Goal: Task Accomplishment & Management: Use online tool/utility

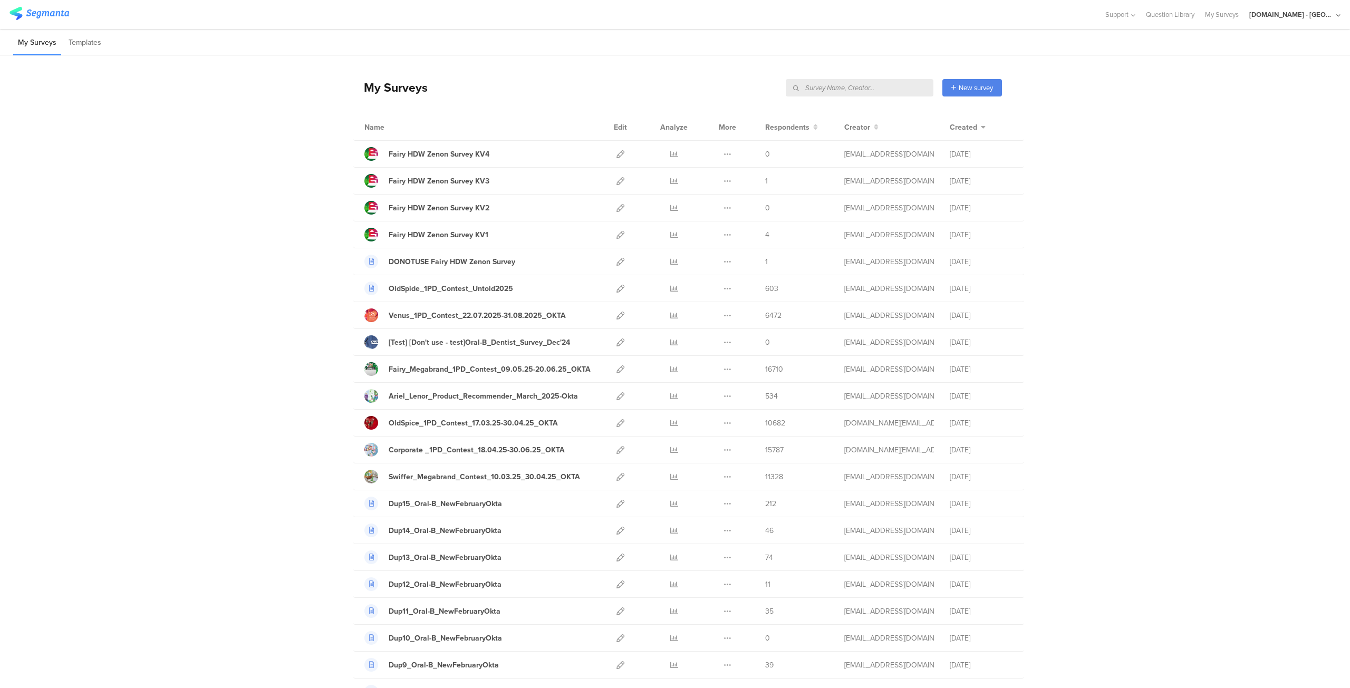
click at [881, 85] on input "text" at bounding box center [860, 87] width 148 height 17
type input "sampling"
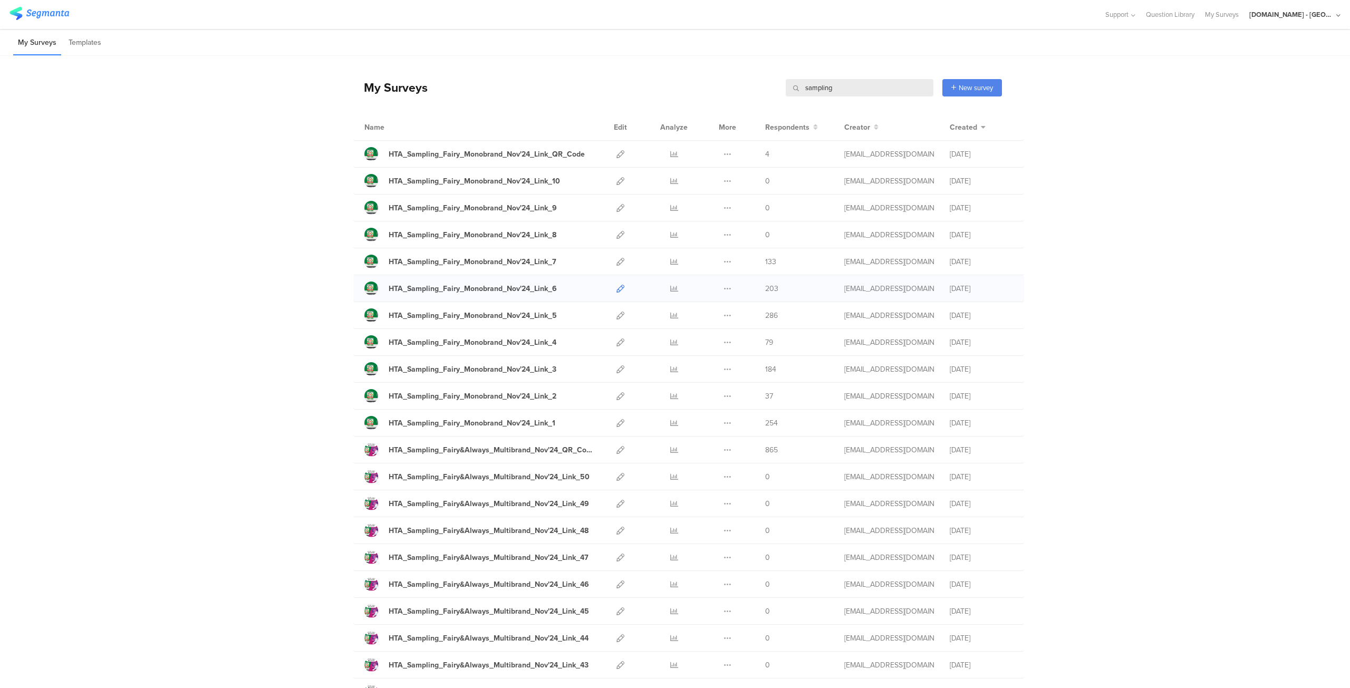
click at [617, 289] on icon at bounding box center [620, 289] width 8 height 8
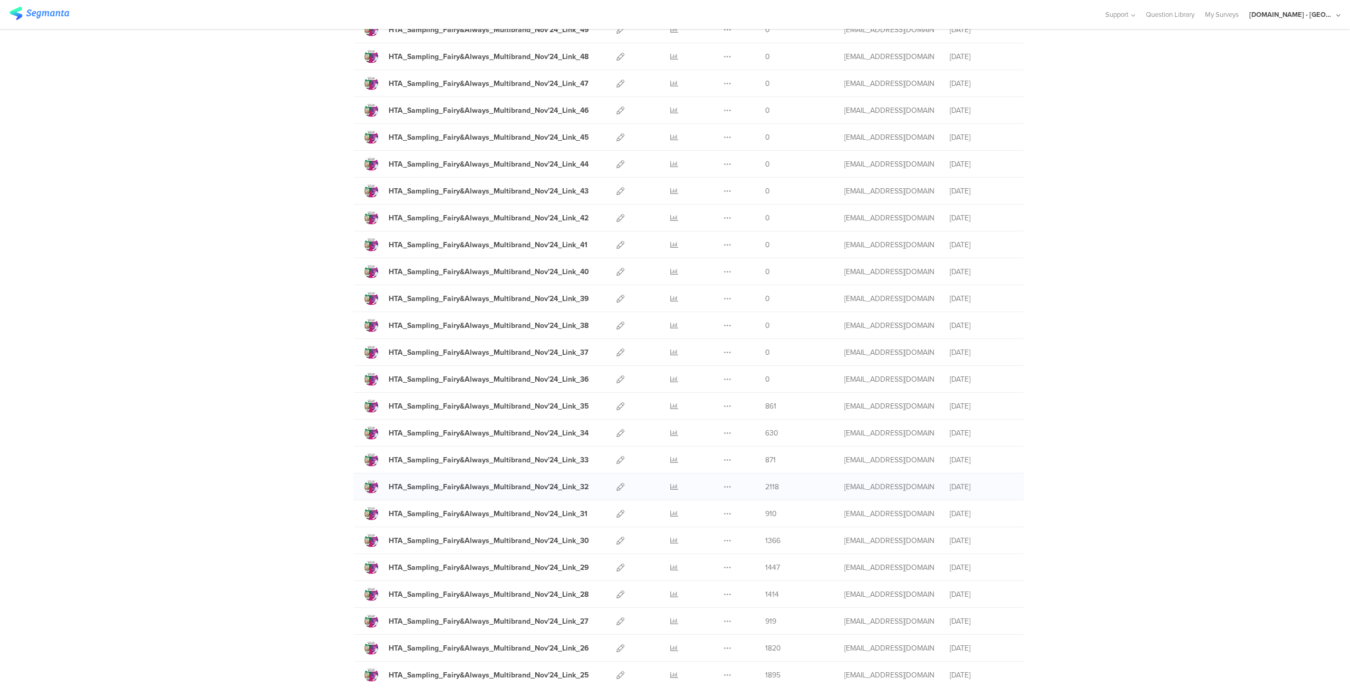
scroll to position [475, 0]
drag, startPoint x: 423, startPoint y: 492, endPoint x: 615, endPoint y: 426, distance: 202.9
click at [616, 429] on icon at bounding box center [620, 433] width 8 height 8
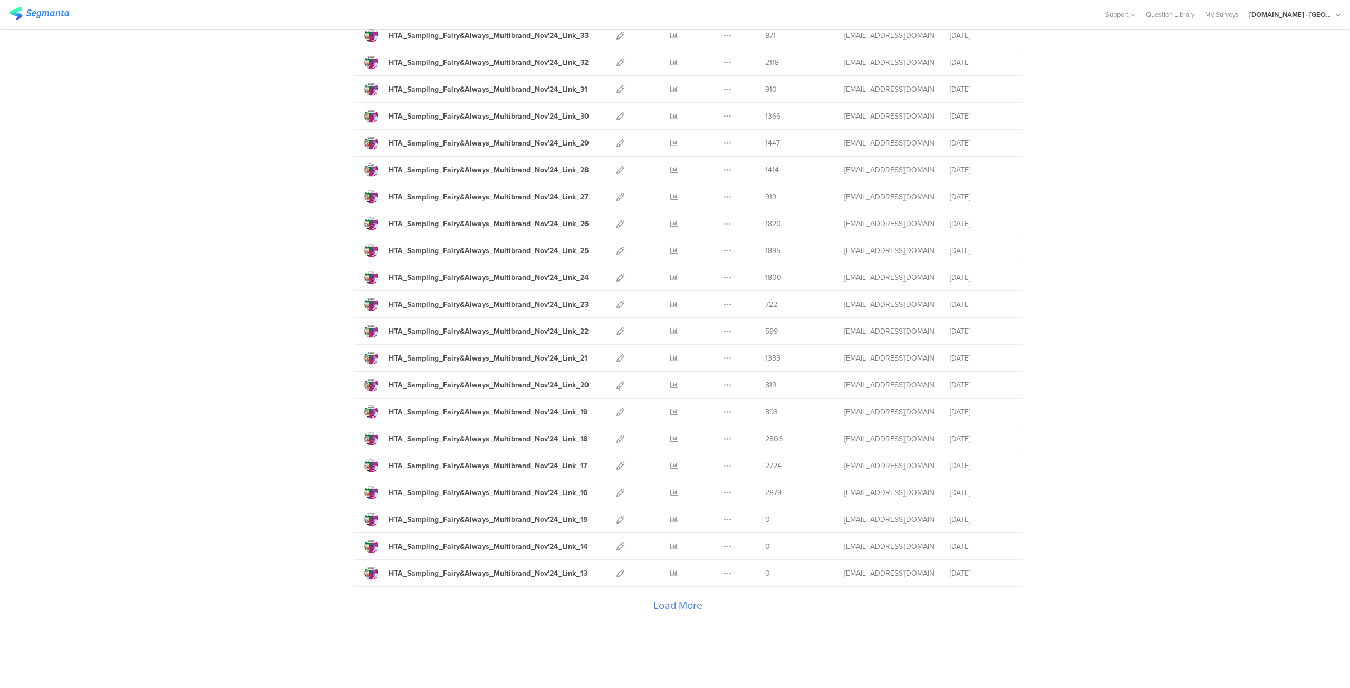
click at [669, 589] on div "Load More" at bounding box center [677, 608] width 649 height 42
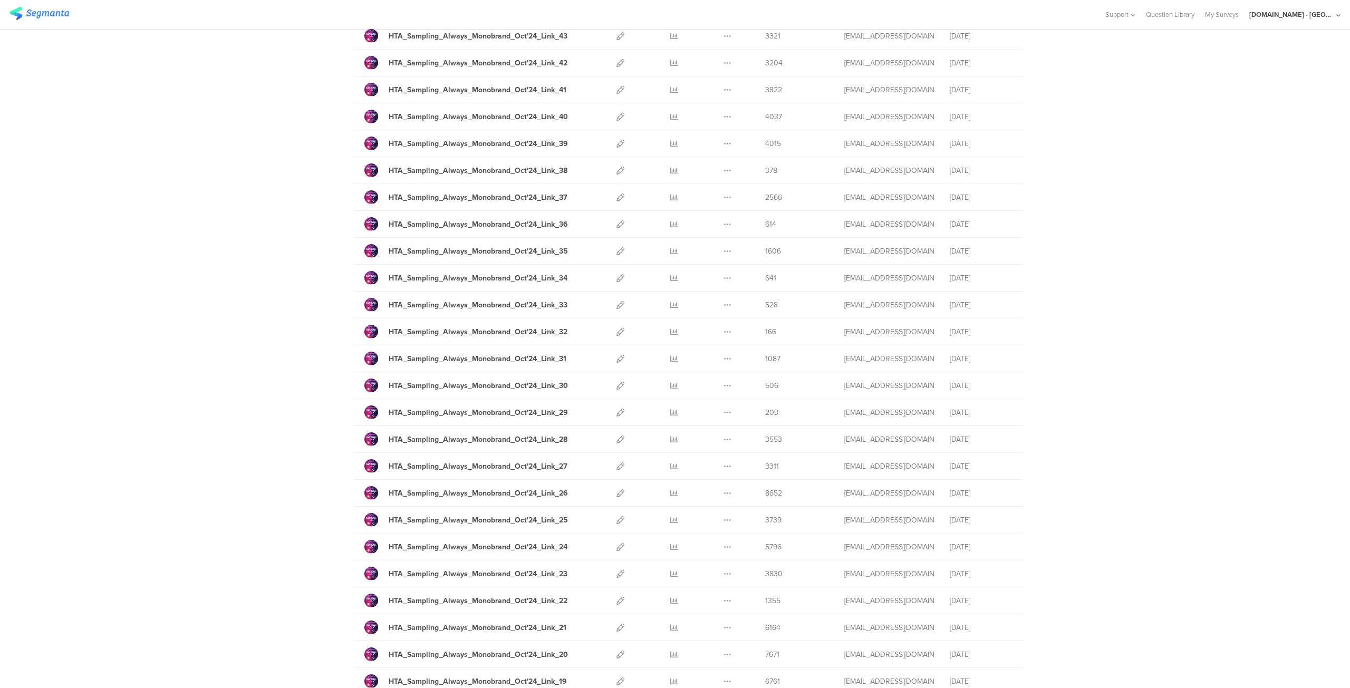
scroll to position [2234, 0]
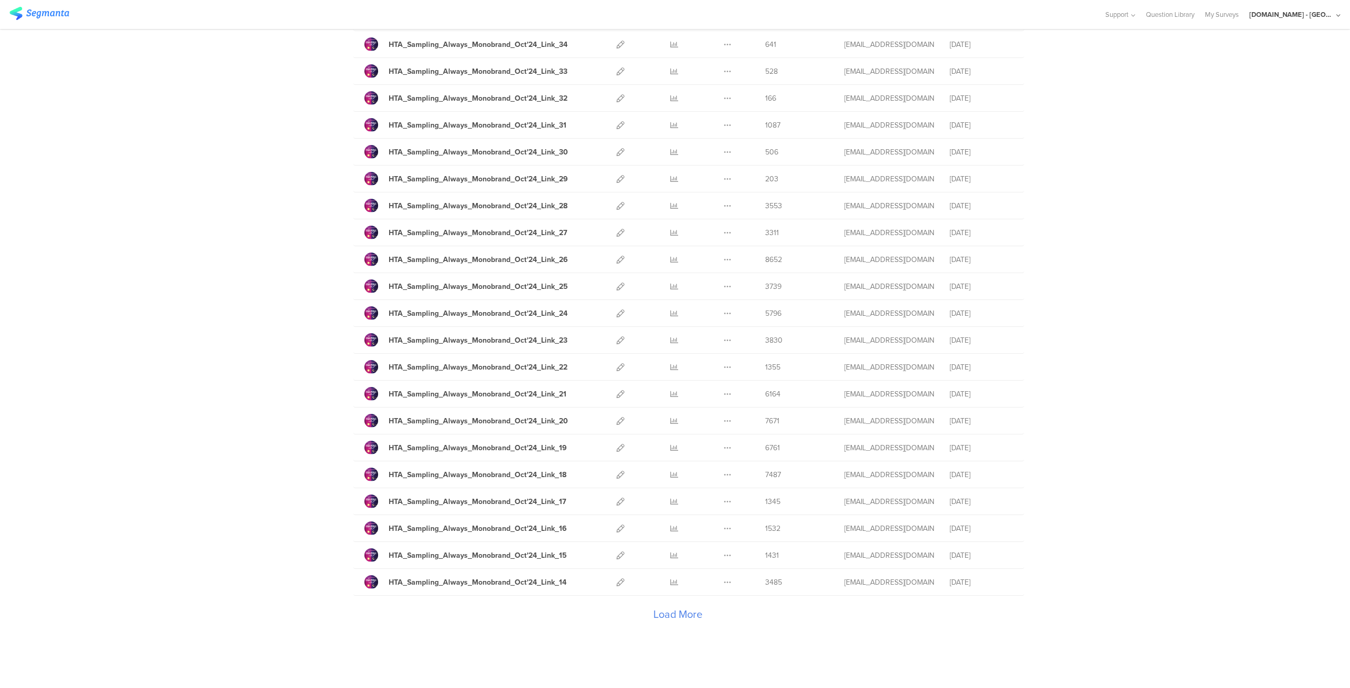
click at [681, 600] on div "Load More" at bounding box center [677, 617] width 649 height 42
click at [617, 525] on icon at bounding box center [620, 529] width 8 height 8
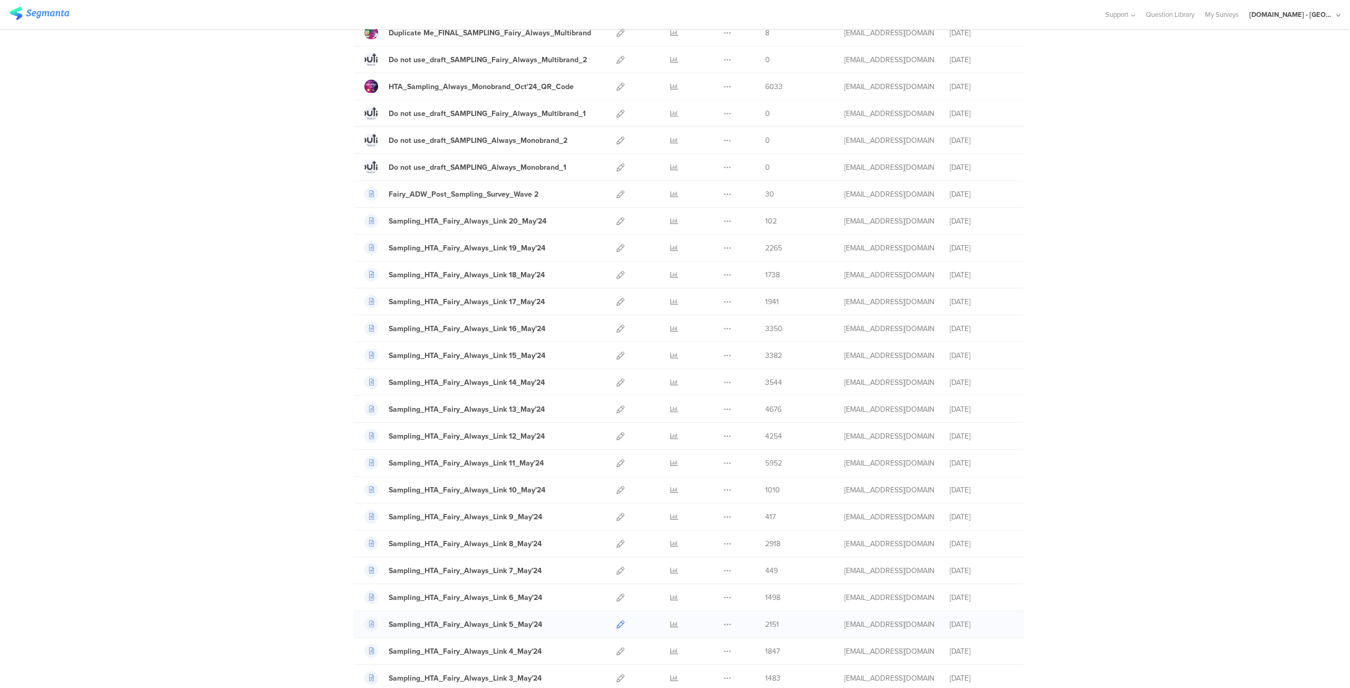
scroll to position [3570, 0]
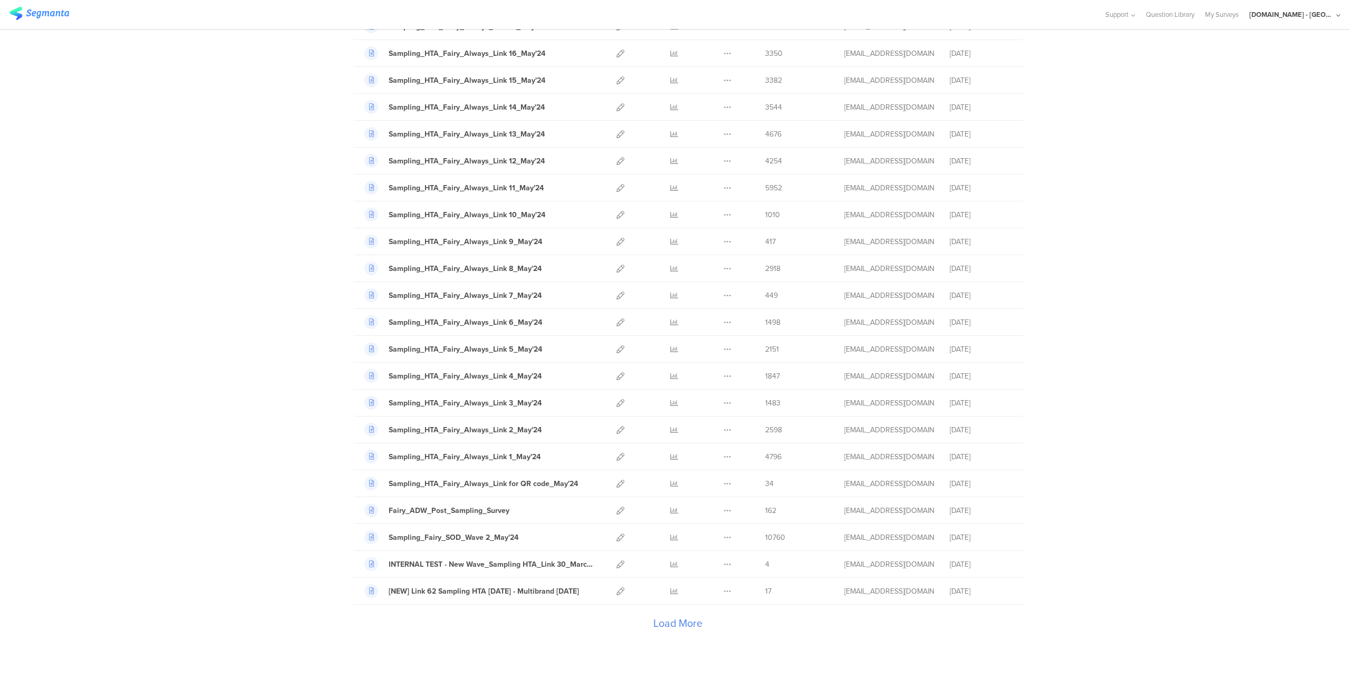
click at [665, 605] on div "Load More" at bounding box center [677, 626] width 649 height 42
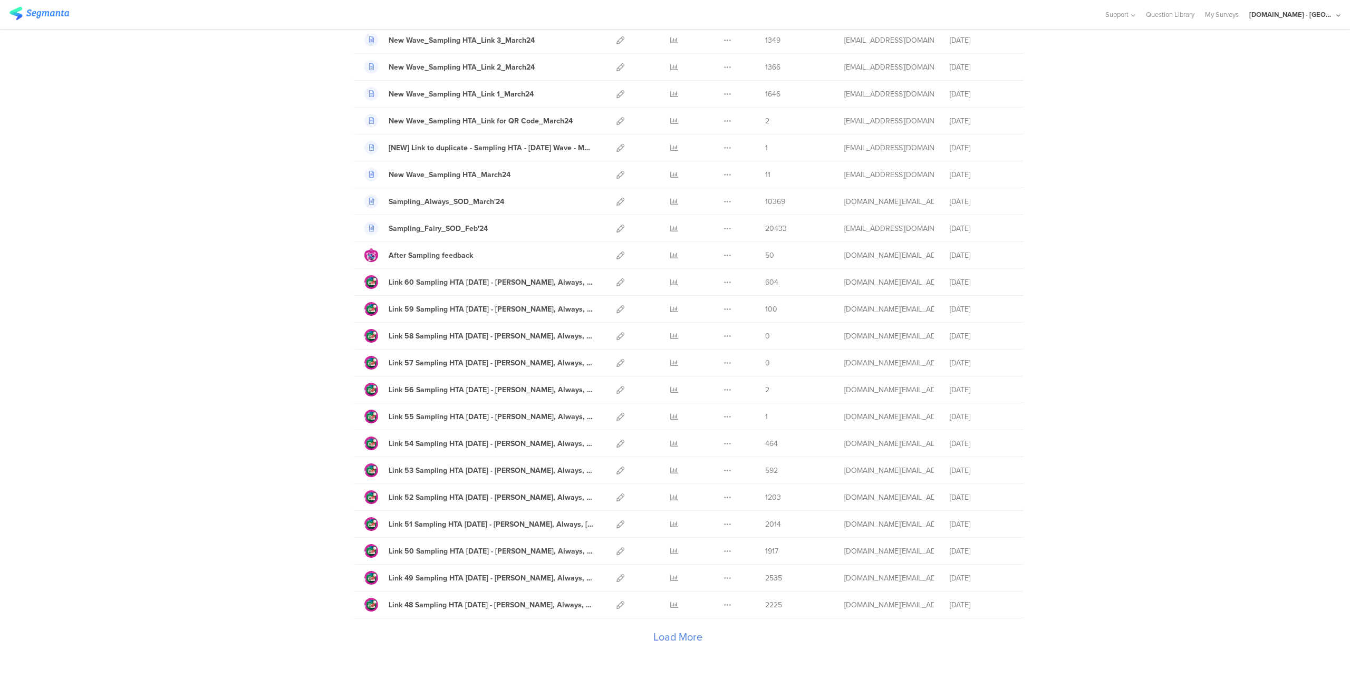
scroll to position [4899, 0]
click at [665, 620] on div "Load More" at bounding box center [677, 641] width 649 height 42
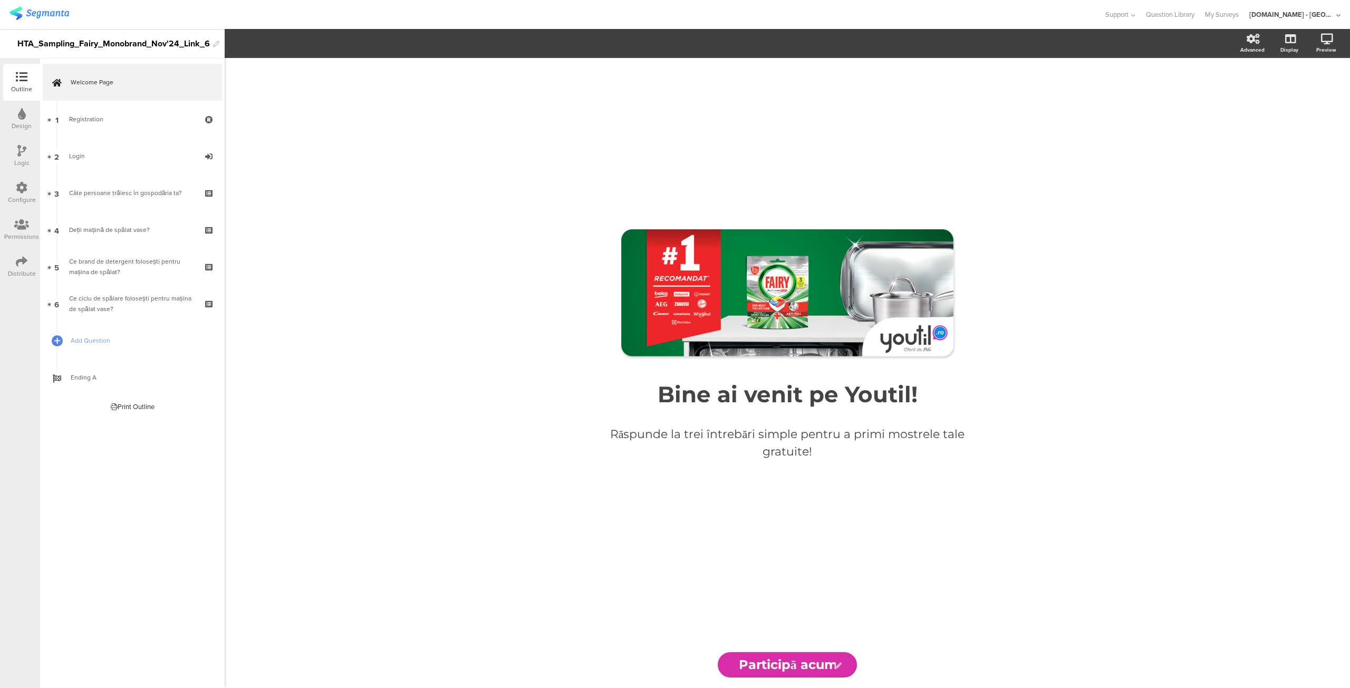
click at [25, 199] on div "Configure" at bounding box center [22, 199] width 28 height 9
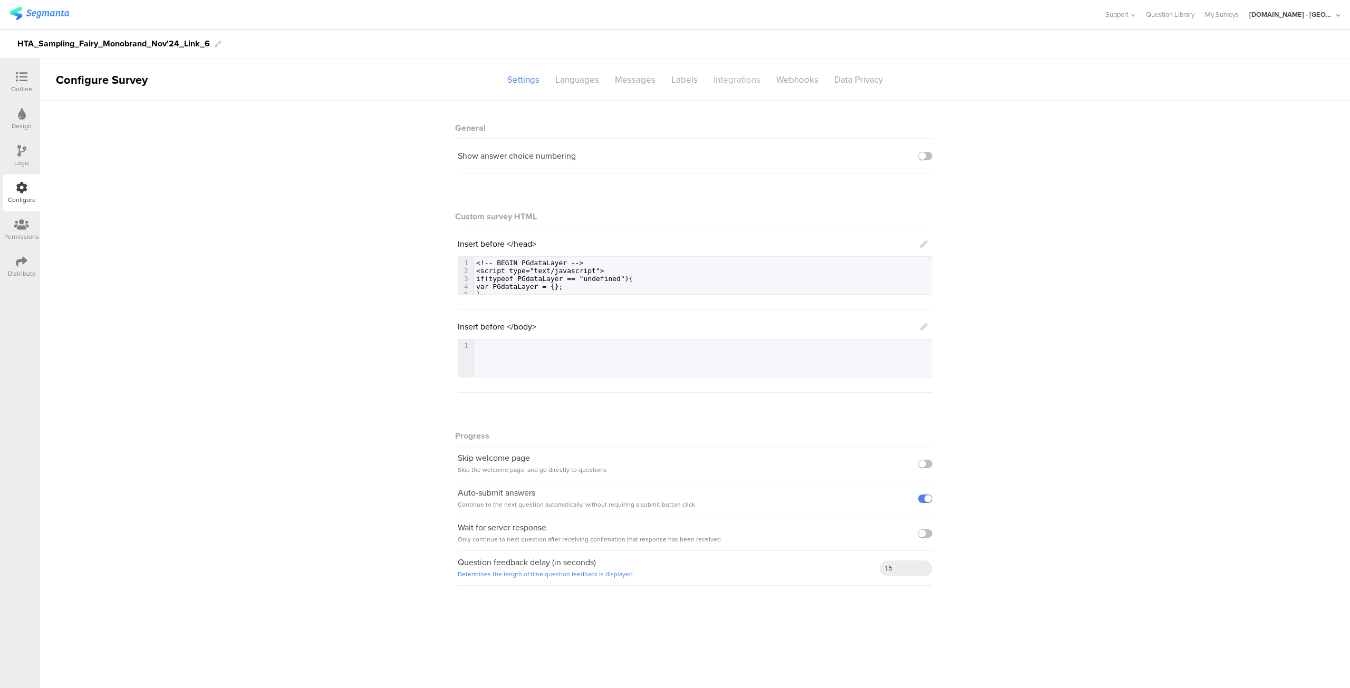
click at [721, 74] on div "Integrations" at bounding box center [736, 80] width 63 height 18
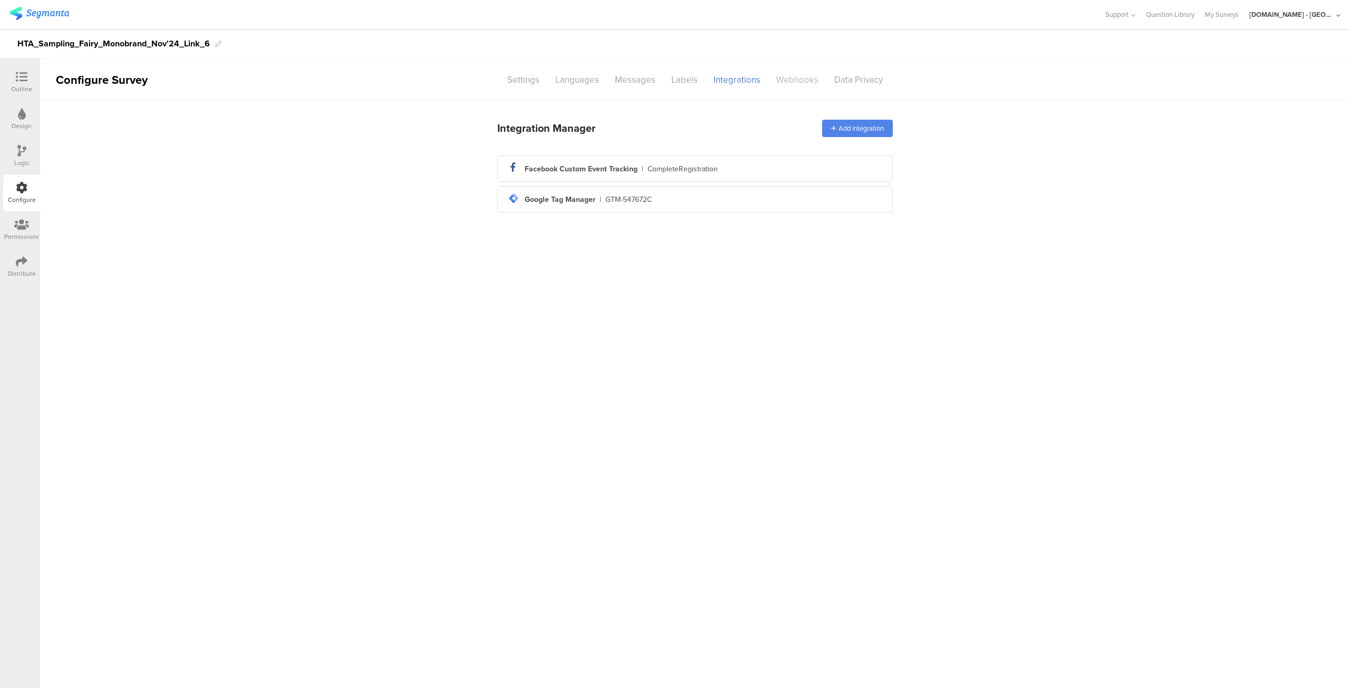
click at [797, 82] on div "Webhooks" at bounding box center [797, 80] width 58 height 18
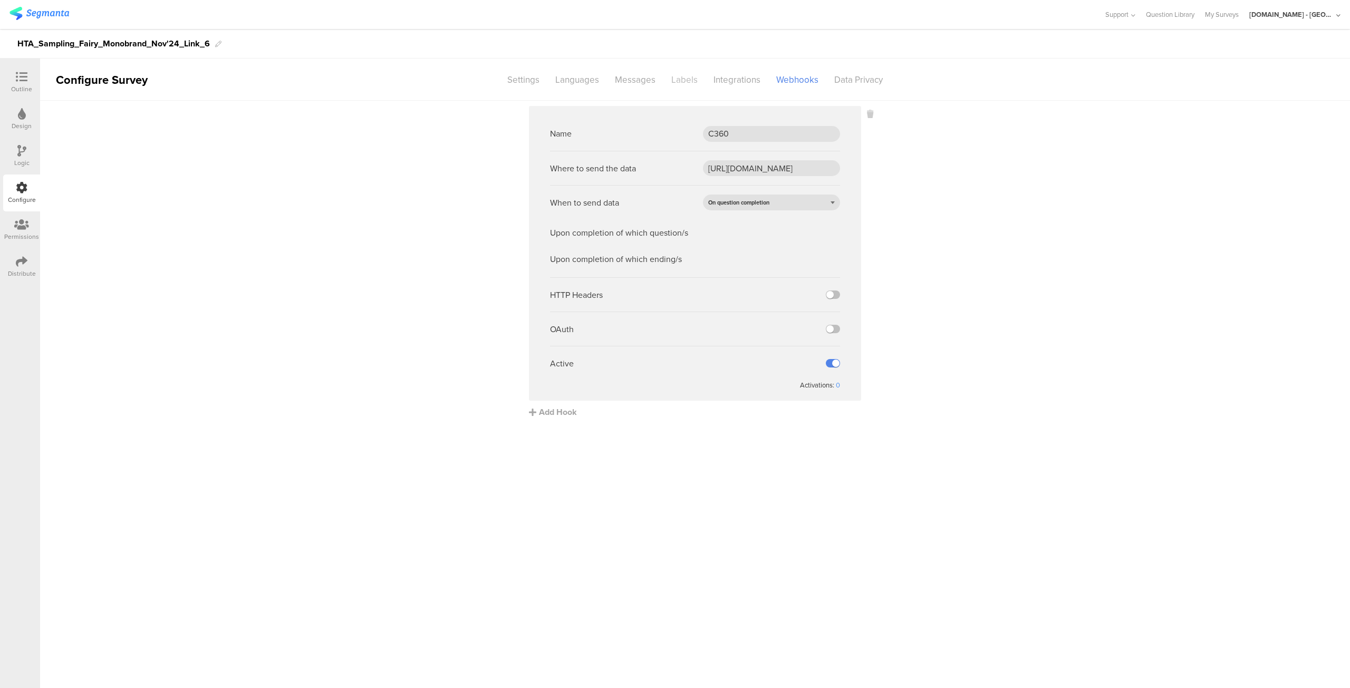
click at [684, 86] on div "Labels" at bounding box center [684, 80] width 42 height 18
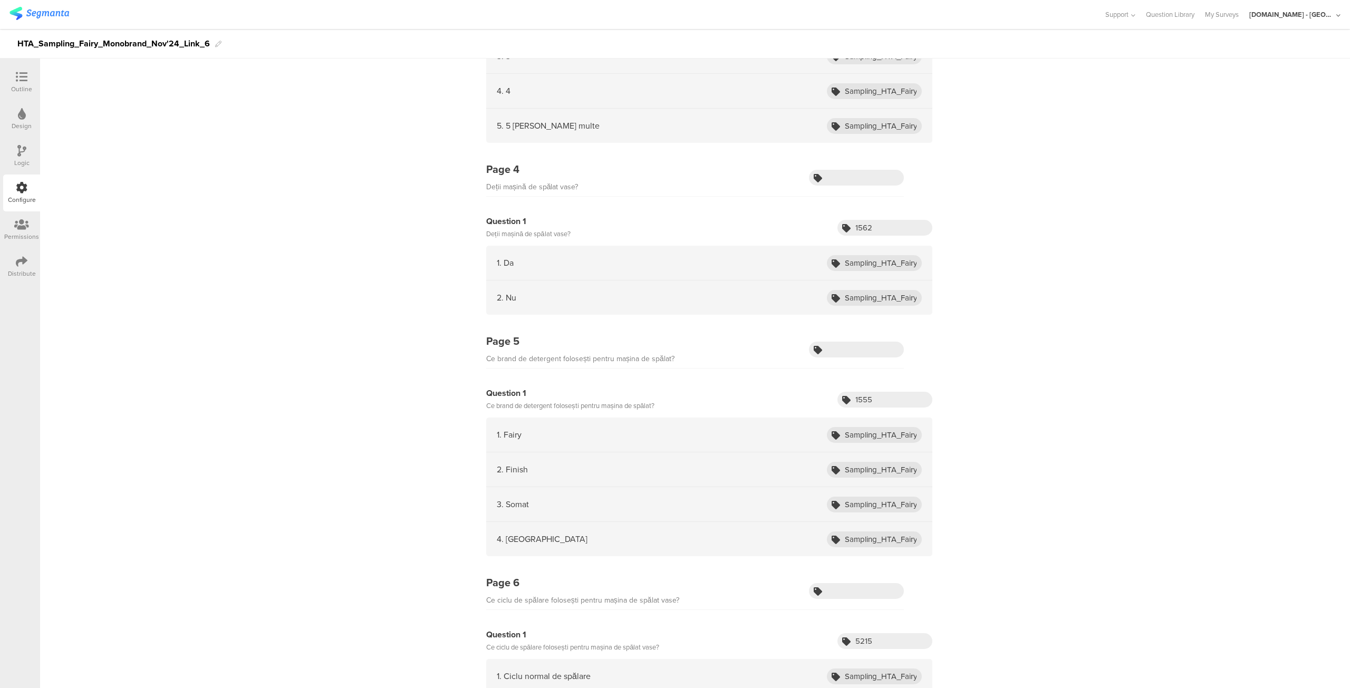
scroll to position [637, 0]
click at [866, 465] on input "Sampling_HTA_Fairy_Oct24_Finish" at bounding box center [874, 466] width 95 height 16
click at [881, 428] on input "Sampling_HTA_Fairy_Oct24_Fairy" at bounding box center [874, 431] width 95 height 16
click at [865, 252] on input "Sampling_HTA_Fairy_Oct24_Yes" at bounding box center [874, 260] width 95 height 16
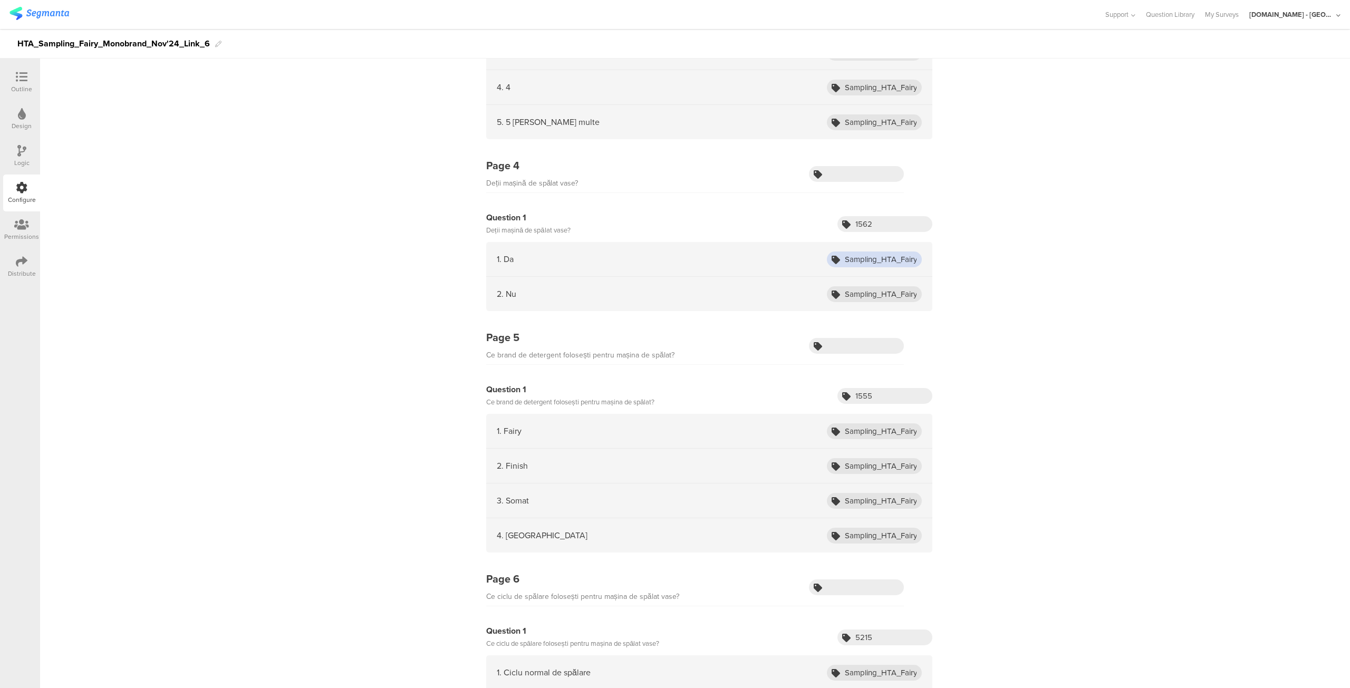
click at [865, 252] on input "Sampling_HTA_Fairy_Oct24_Yes" at bounding box center [874, 260] width 95 height 16
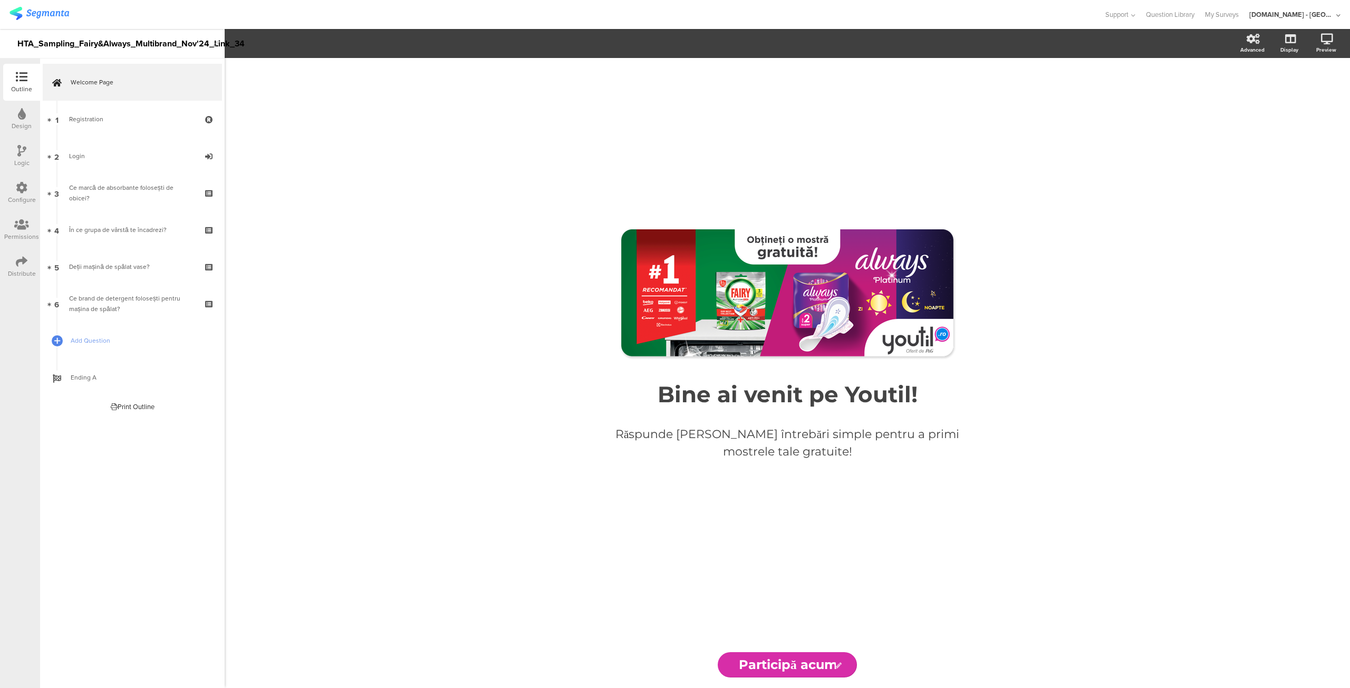
click at [29, 194] on div "Configure" at bounding box center [21, 193] width 37 height 37
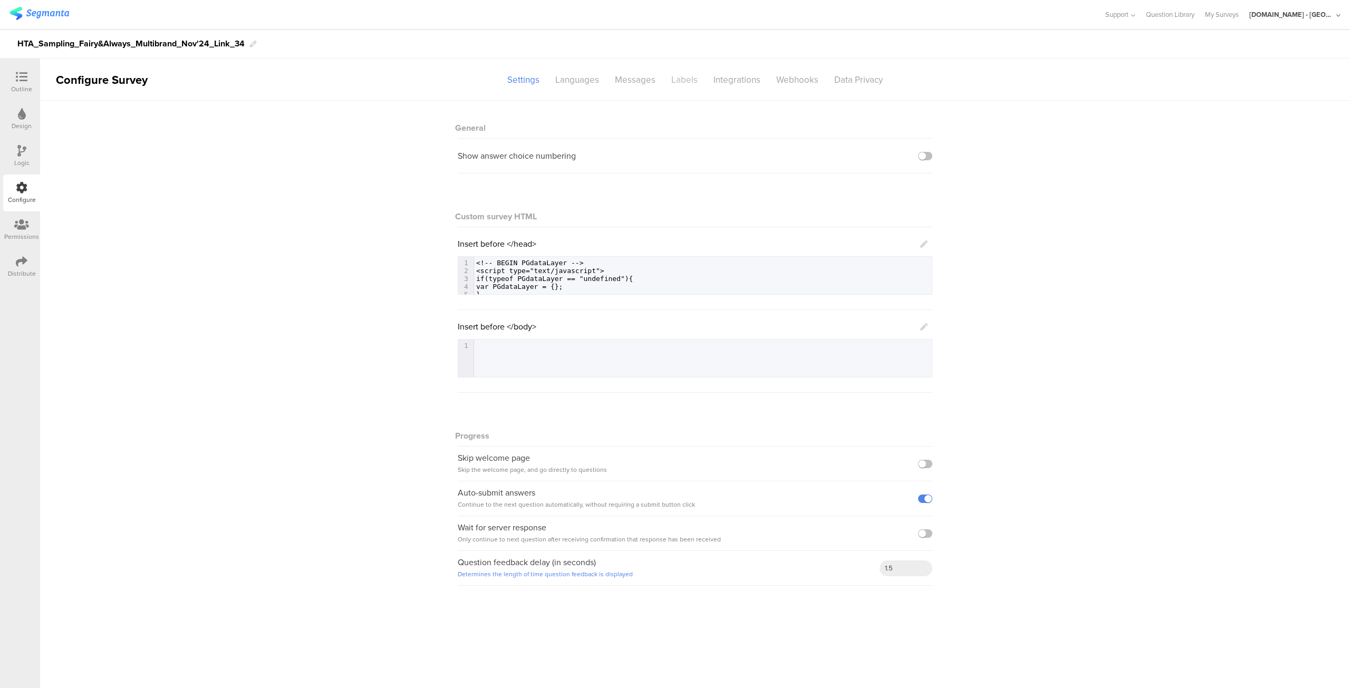
click at [672, 84] on div "Labels" at bounding box center [684, 80] width 42 height 18
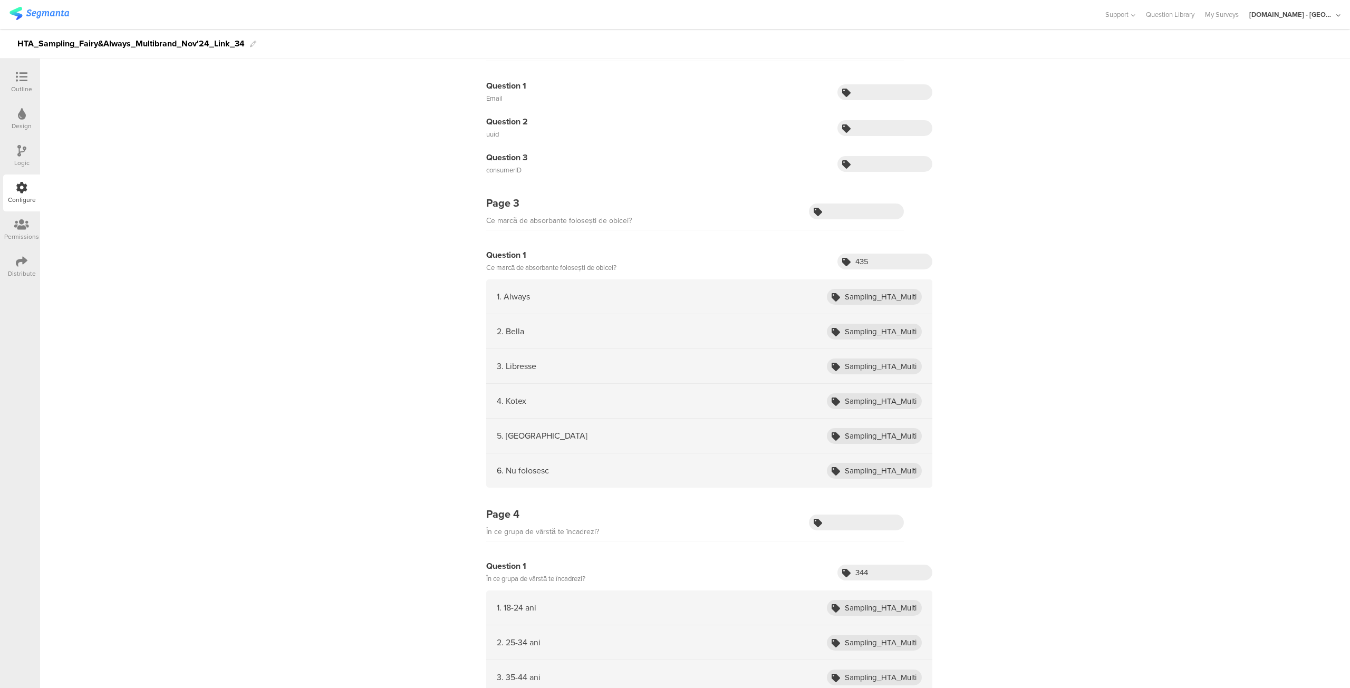
scroll to position [326, 0]
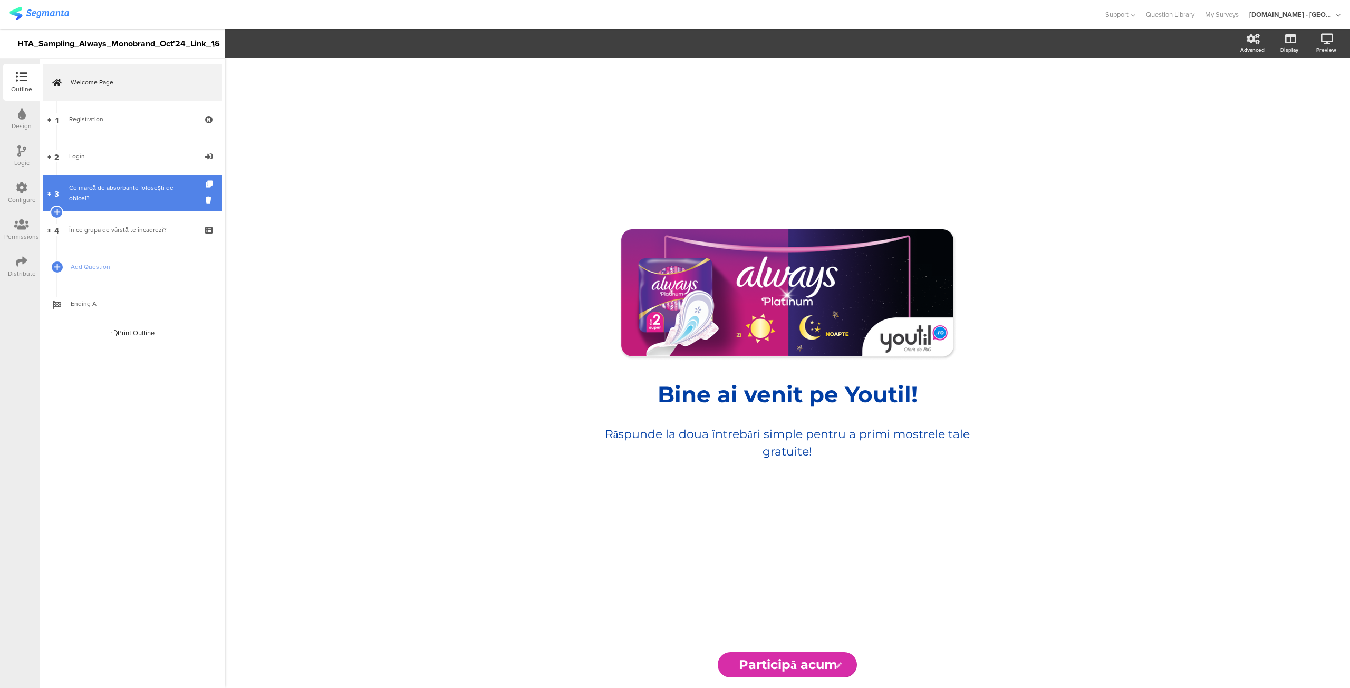
click at [191, 192] on div "Ce marcă de absorbante folosești de obicei?" at bounding box center [132, 192] width 126 height 21
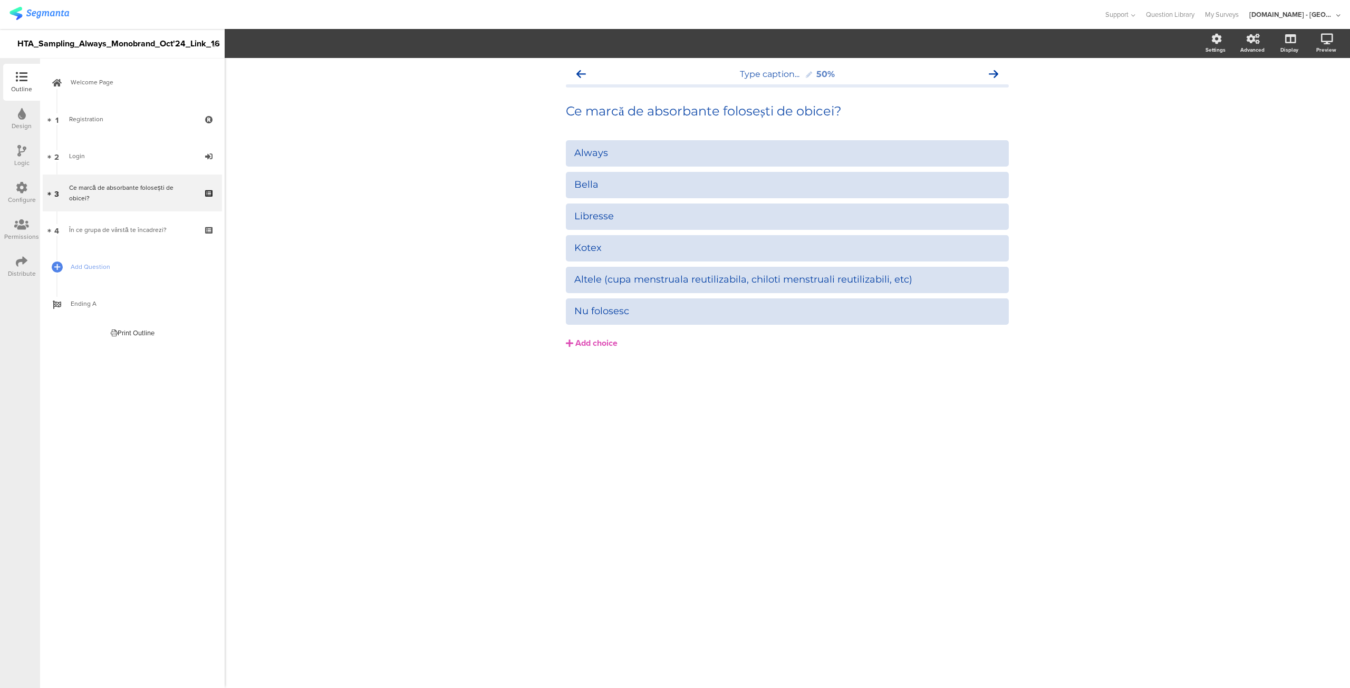
click at [22, 191] on icon at bounding box center [22, 188] width 12 height 12
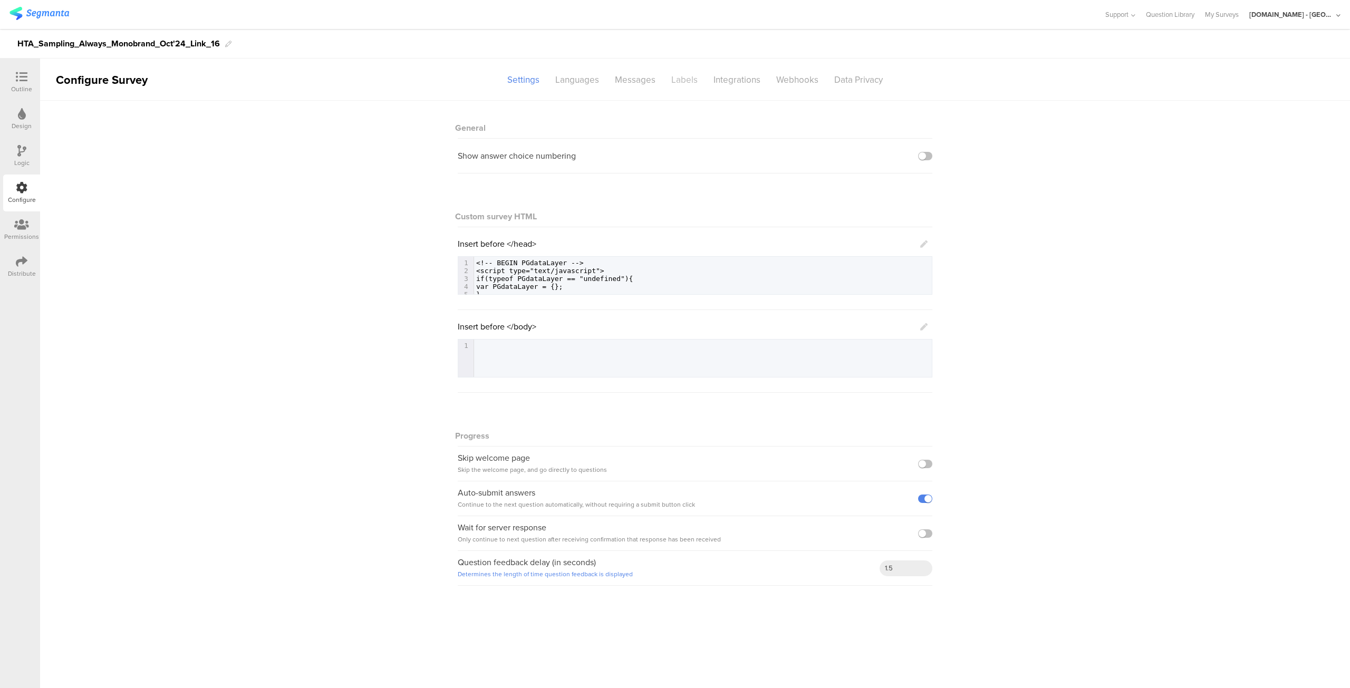
click at [688, 85] on div "Labels" at bounding box center [684, 80] width 42 height 18
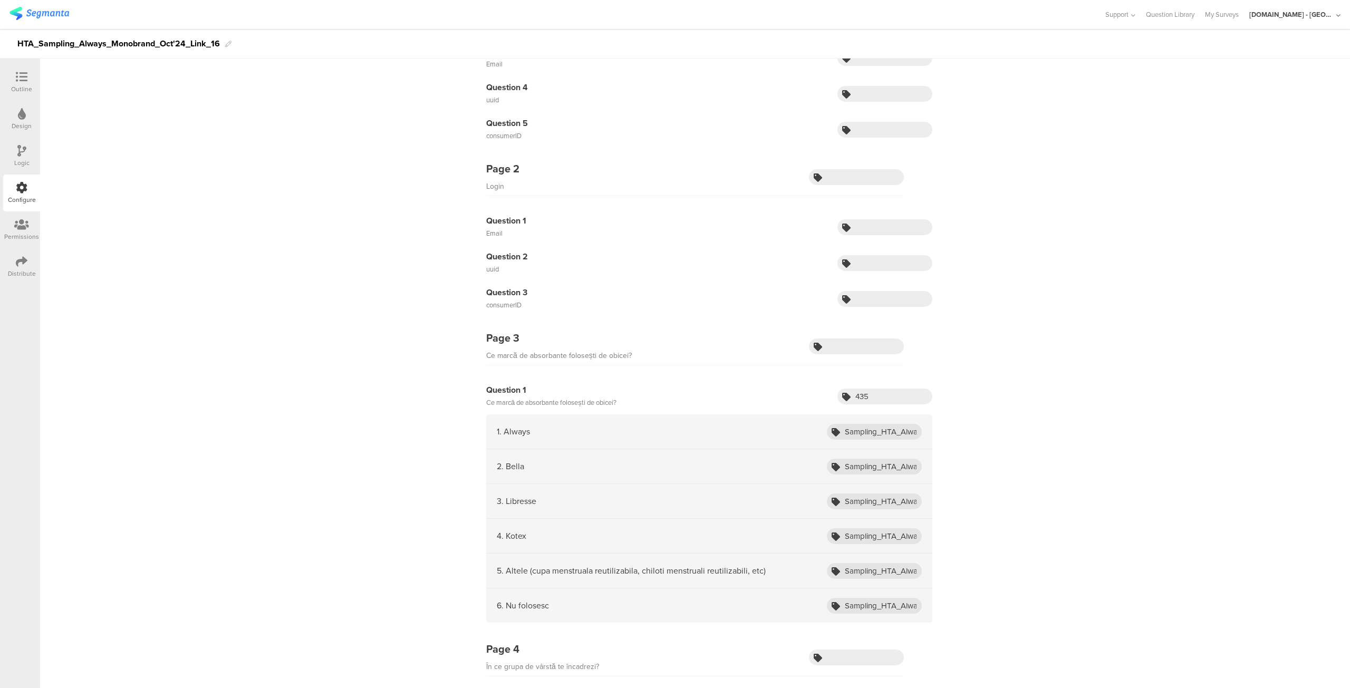
scroll to position [200, 0]
